Goal: Navigation & Orientation: Find specific page/section

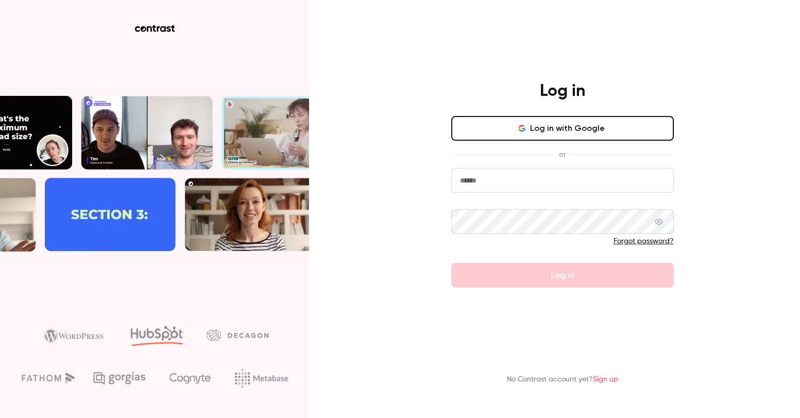
click at [487, 174] on input "email" at bounding box center [562, 180] width 223 height 25
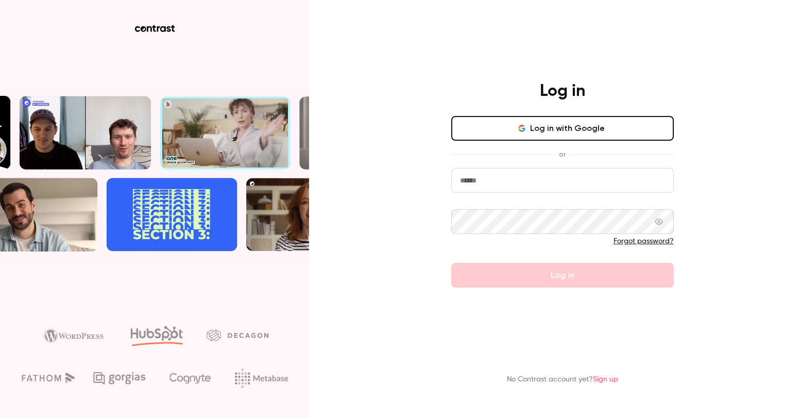
type input "**********"
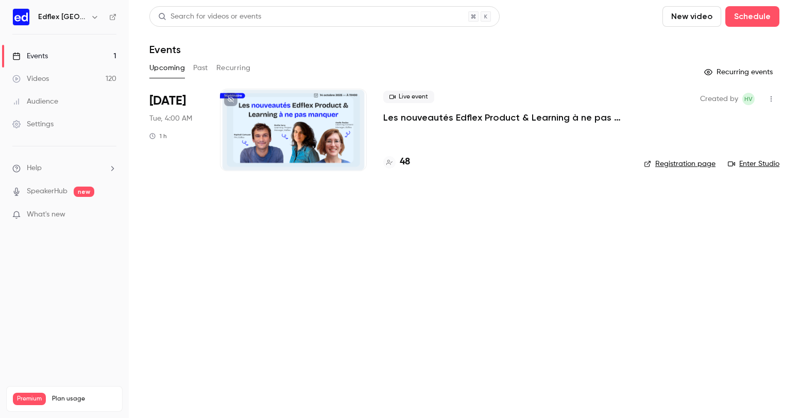
click at [64, 20] on h6 "Edflex [GEOGRAPHIC_DATA]" at bounding box center [62, 17] width 48 height 10
click at [91, 16] on icon "button" at bounding box center [95, 17] width 8 height 8
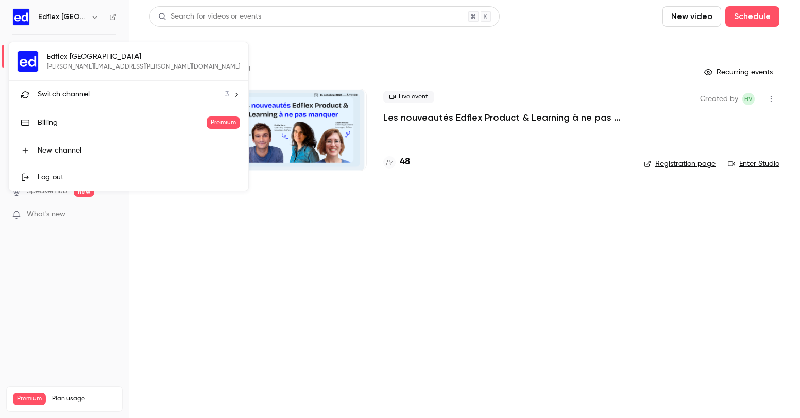
click at [56, 96] on span "Switch channel" at bounding box center [64, 94] width 52 height 11
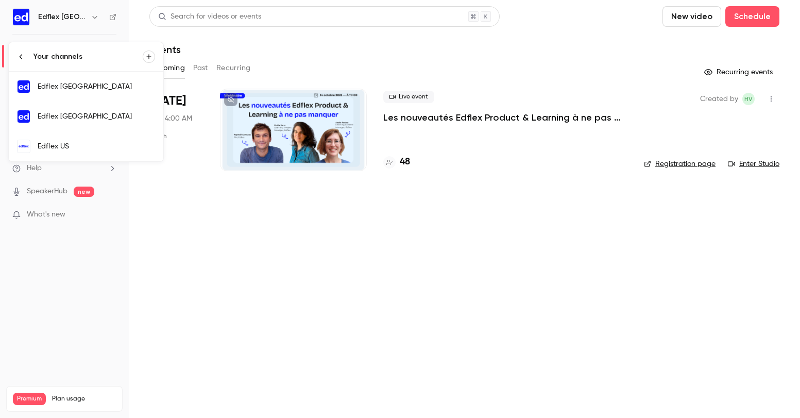
click at [72, 148] on div "Edflex US" at bounding box center [96, 146] width 117 height 10
